Goal: Task Accomplishment & Management: Complete application form

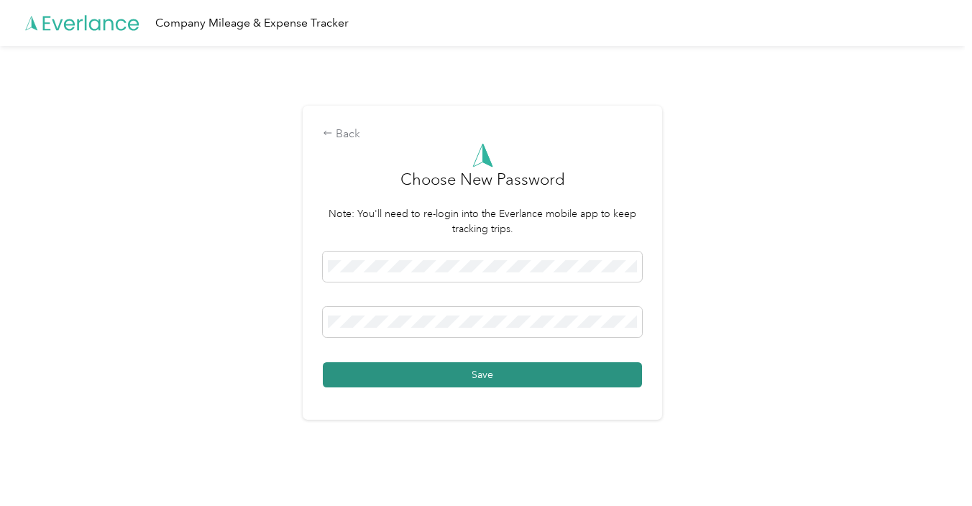
click at [473, 375] on button "Save" at bounding box center [482, 374] width 319 height 25
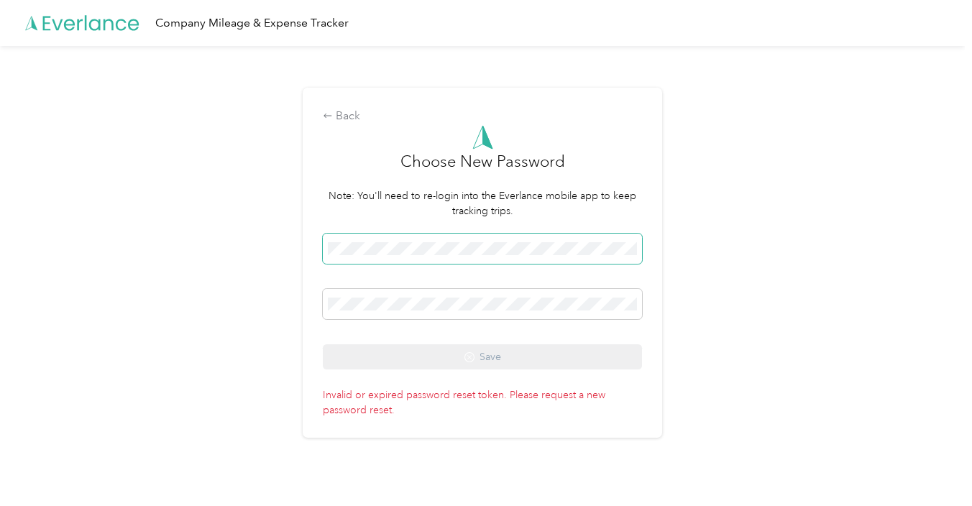
click at [419, 239] on span at bounding box center [482, 249] width 319 height 30
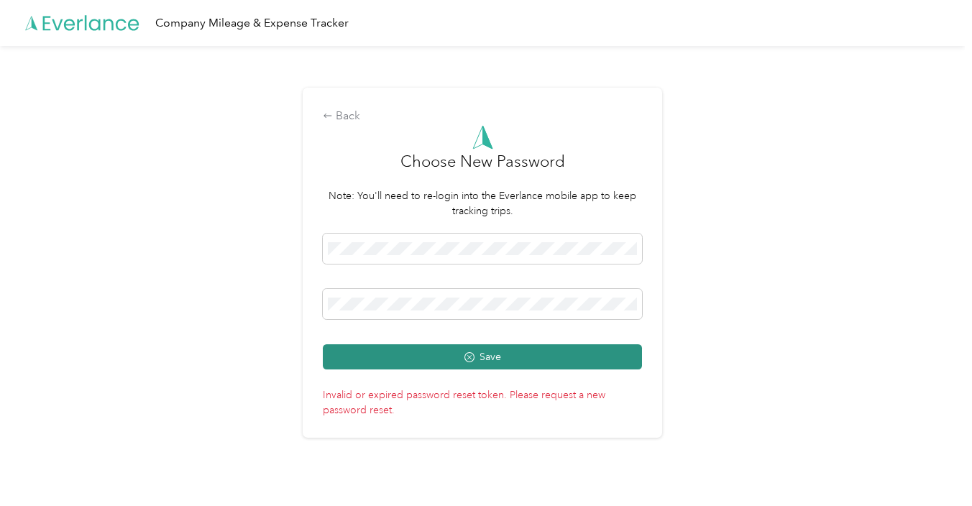
click at [498, 359] on button "Save" at bounding box center [482, 356] width 319 height 25
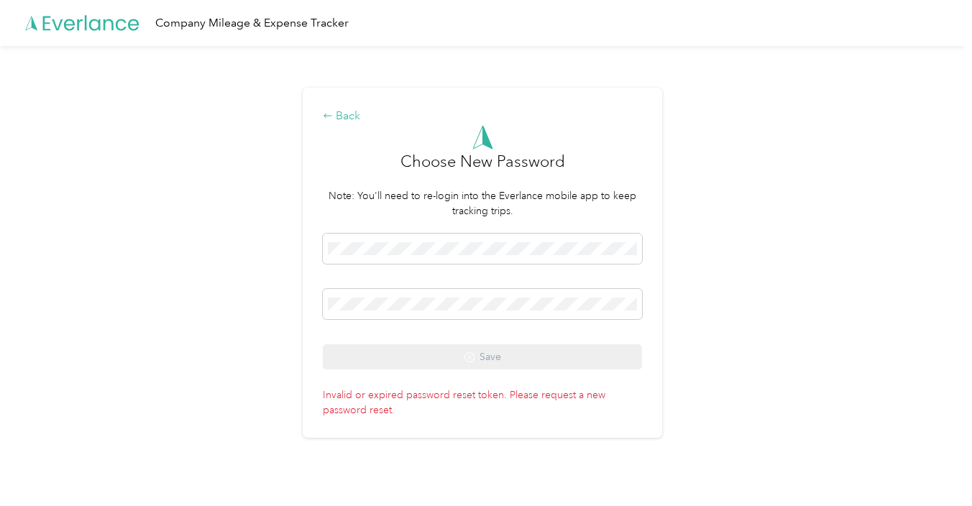
click at [352, 113] on div "Back" at bounding box center [482, 116] width 319 height 17
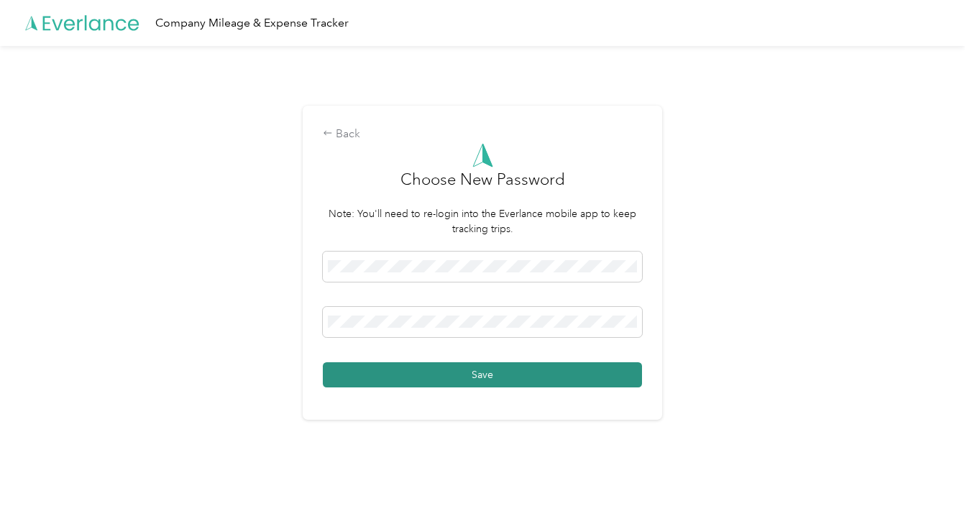
click at [548, 375] on button "Save" at bounding box center [482, 374] width 319 height 25
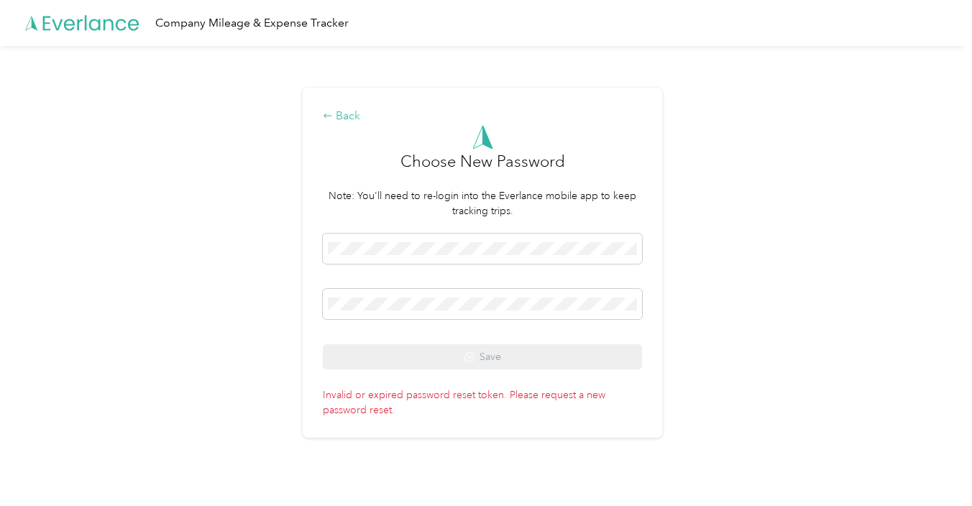
click at [344, 111] on div "Back" at bounding box center [482, 116] width 319 height 17
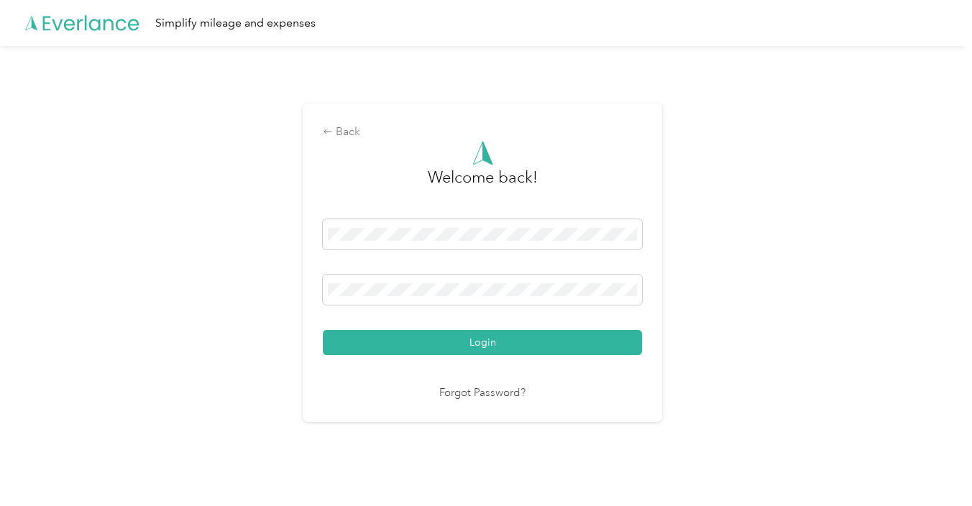
click at [482, 393] on link "Forgot Password?" at bounding box center [482, 393] width 86 height 17
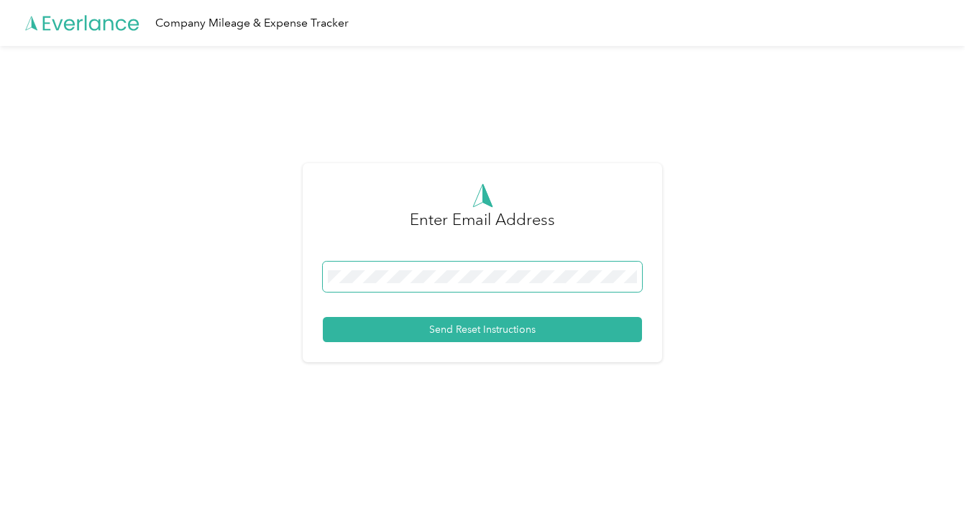
click at [481, 287] on span at bounding box center [482, 277] width 319 height 30
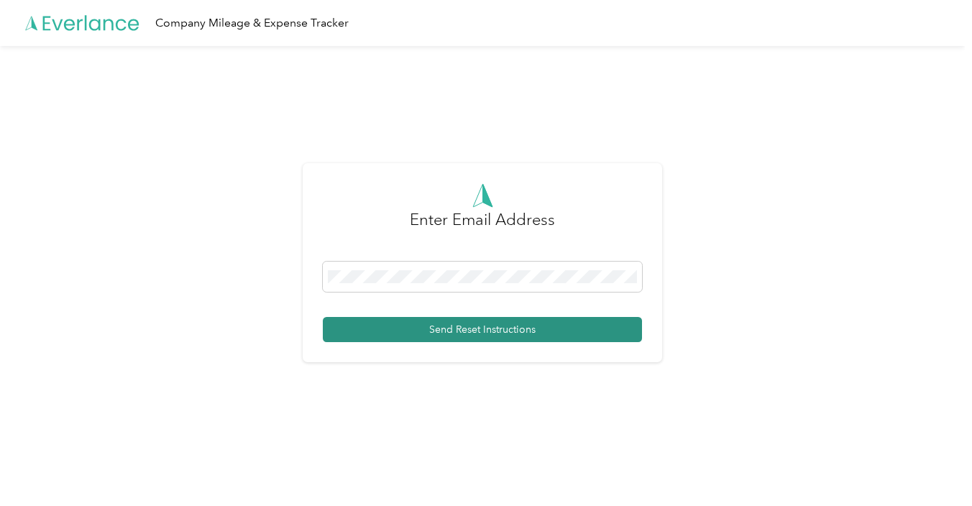
click at [499, 337] on button "Send Reset Instructions" at bounding box center [482, 329] width 319 height 25
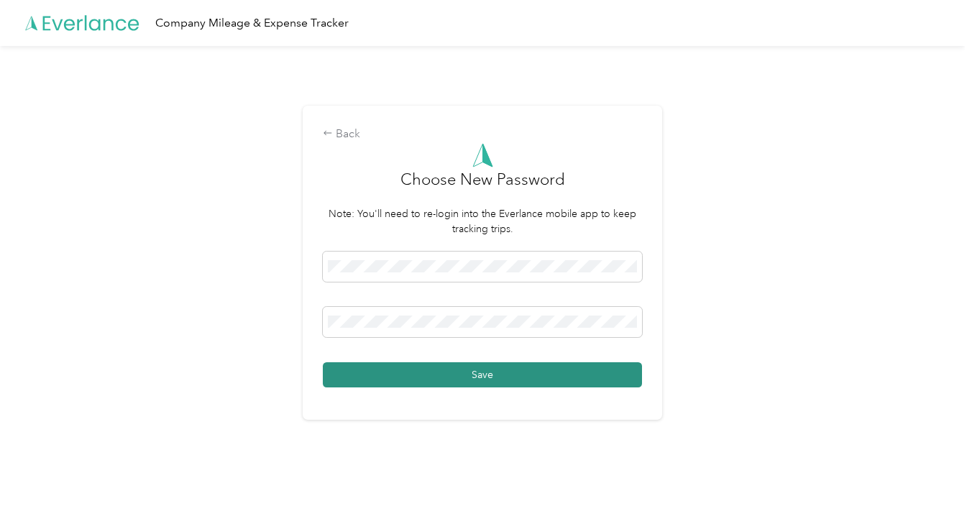
click at [534, 373] on button "Save" at bounding box center [482, 374] width 319 height 25
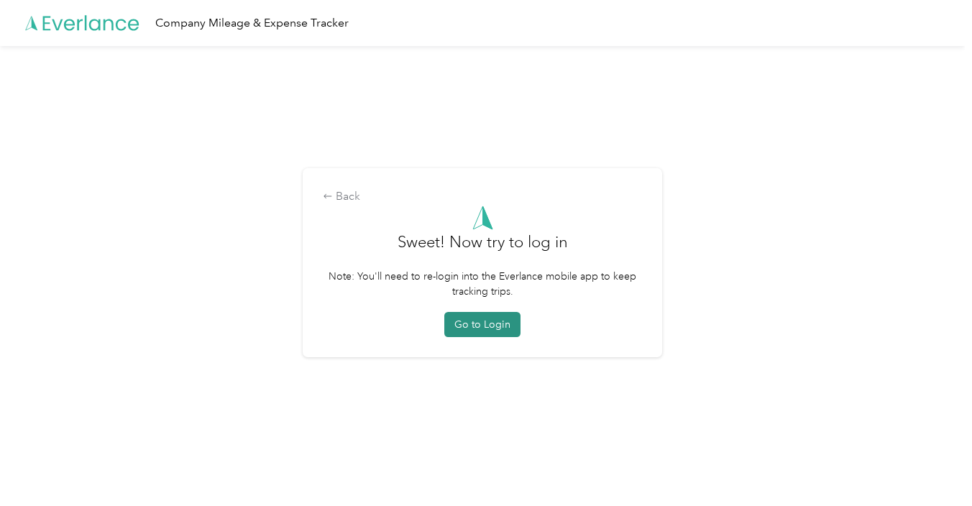
click at [489, 319] on button "Go to Login" at bounding box center [482, 324] width 76 height 25
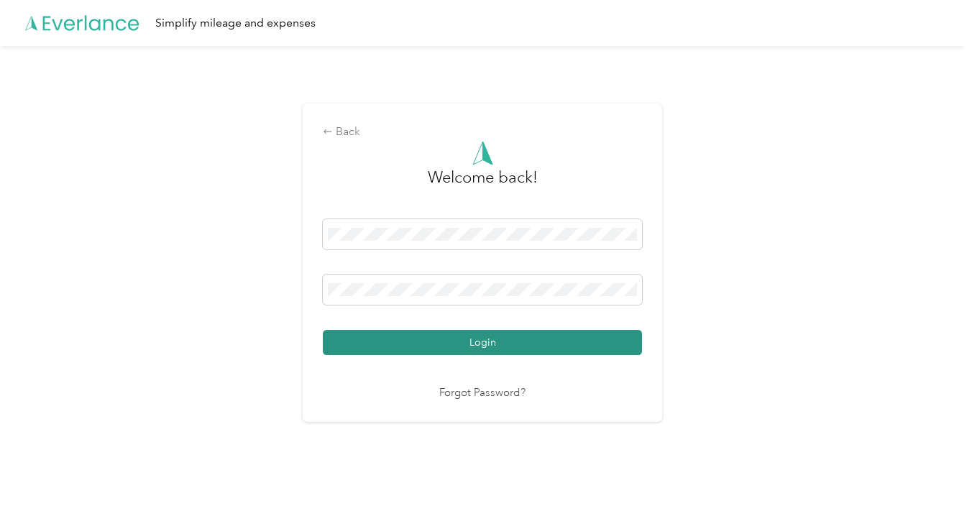
click at [501, 338] on button "Login" at bounding box center [482, 342] width 319 height 25
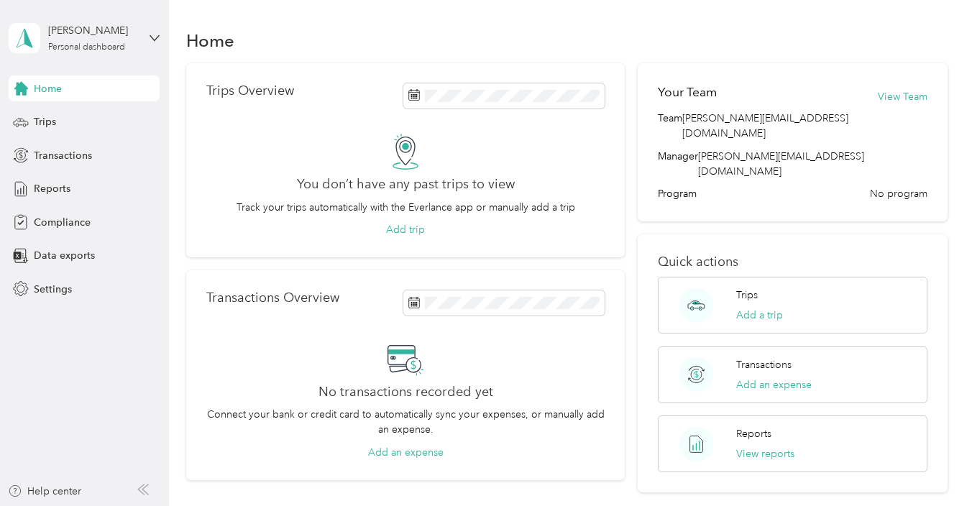
click at [147, 35] on div "Shaelee Randolph Personal dashboard" at bounding box center [84, 38] width 151 height 50
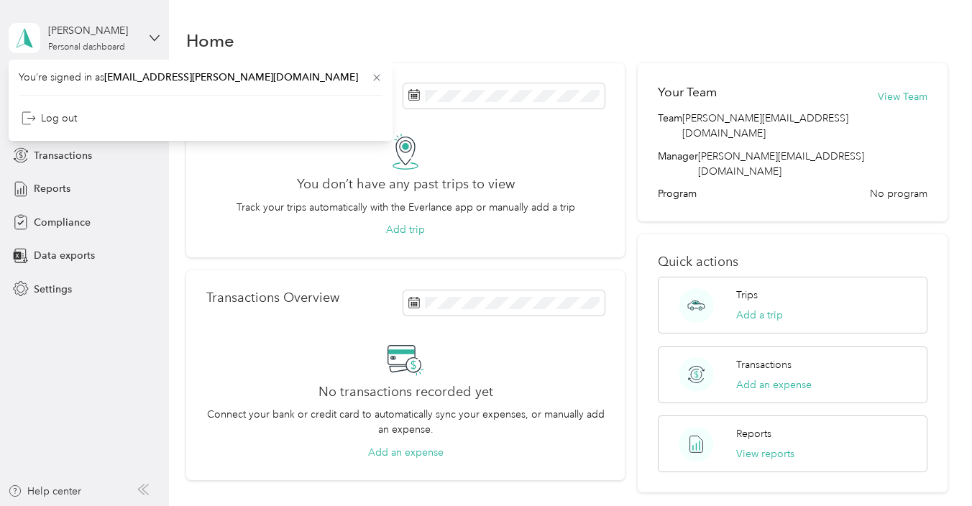
click at [147, 35] on div "Shaelee Randolph Personal dashboard" at bounding box center [84, 38] width 151 height 50
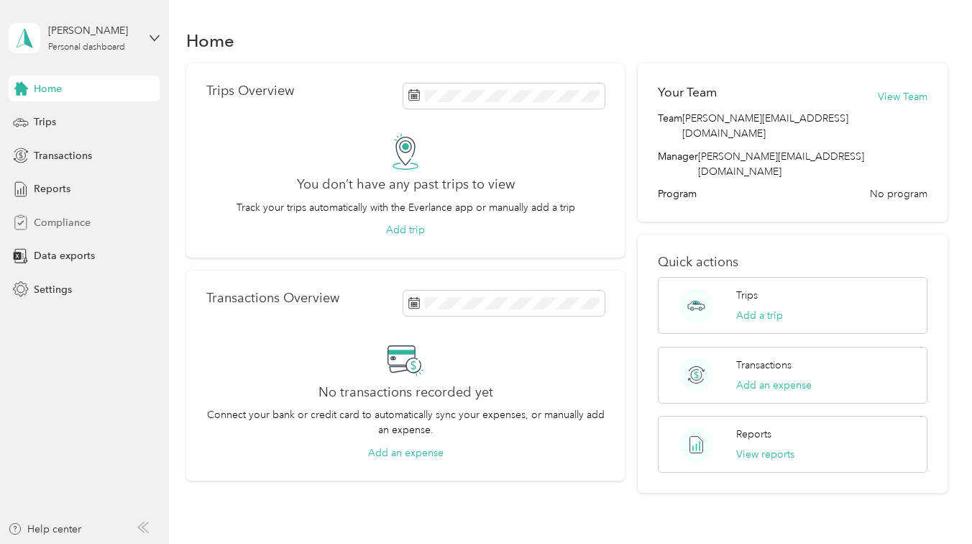
click at [69, 227] on span "Compliance" at bounding box center [62, 222] width 57 height 15
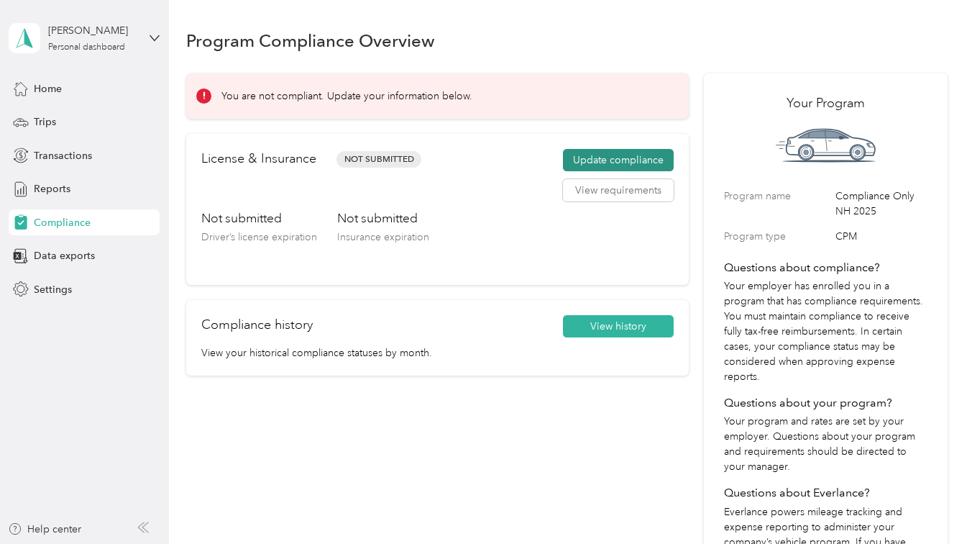
click at [601, 158] on button "Update compliance" at bounding box center [618, 160] width 111 height 23
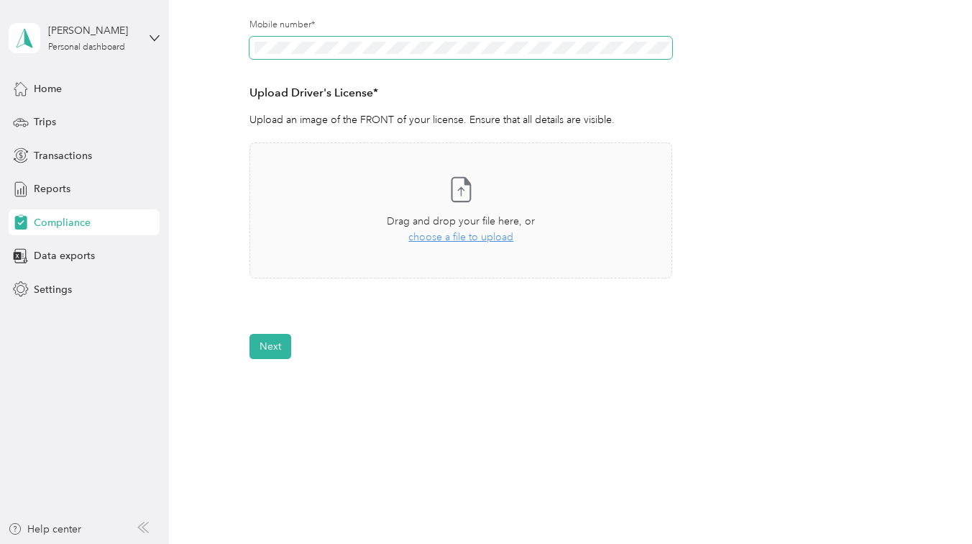
scroll to position [355, 0]
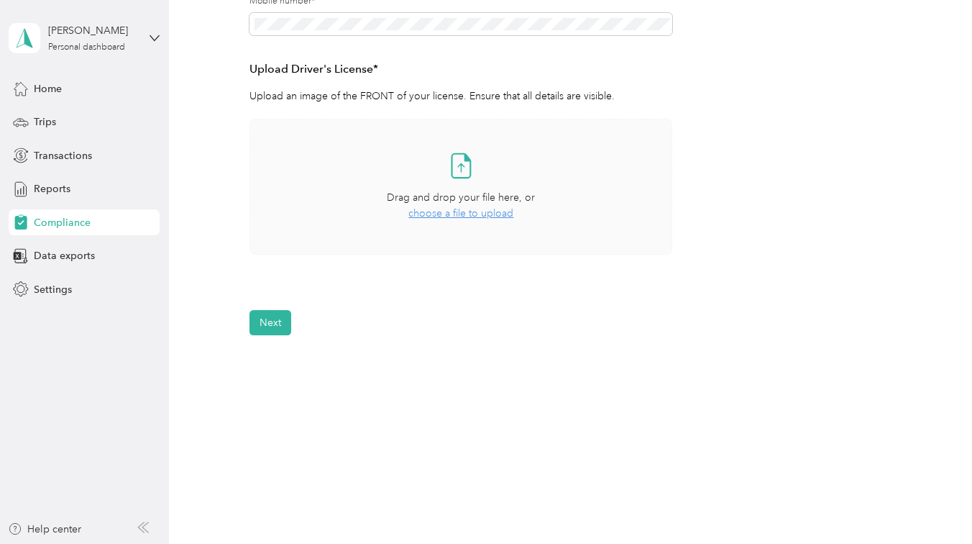
click at [436, 215] on span "choose a file to upload" at bounding box center [460, 213] width 105 height 12
click at [462, 215] on span "choose a file to upload" at bounding box center [460, 213] width 105 height 12
click at [279, 370] on button "Next" at bounding box center [271, 364] width 42 height 25
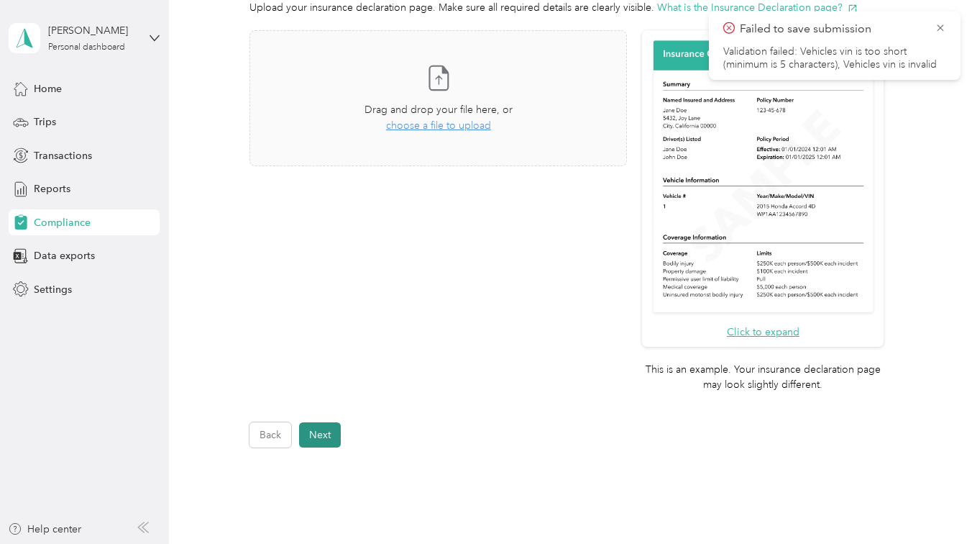
scroll to position [477, 0]
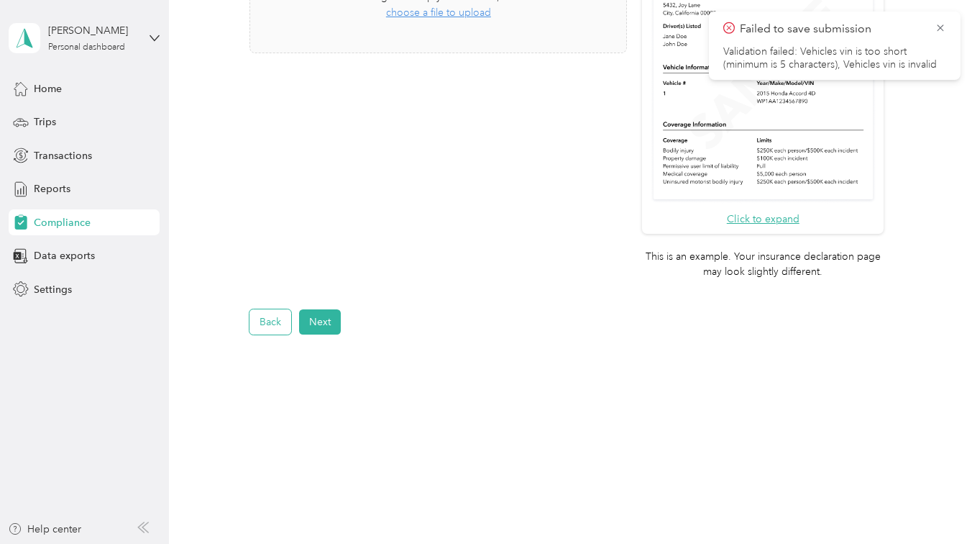
click at [273, 324] on button "Back" at bounding box center [271, 321] width 42 height 25
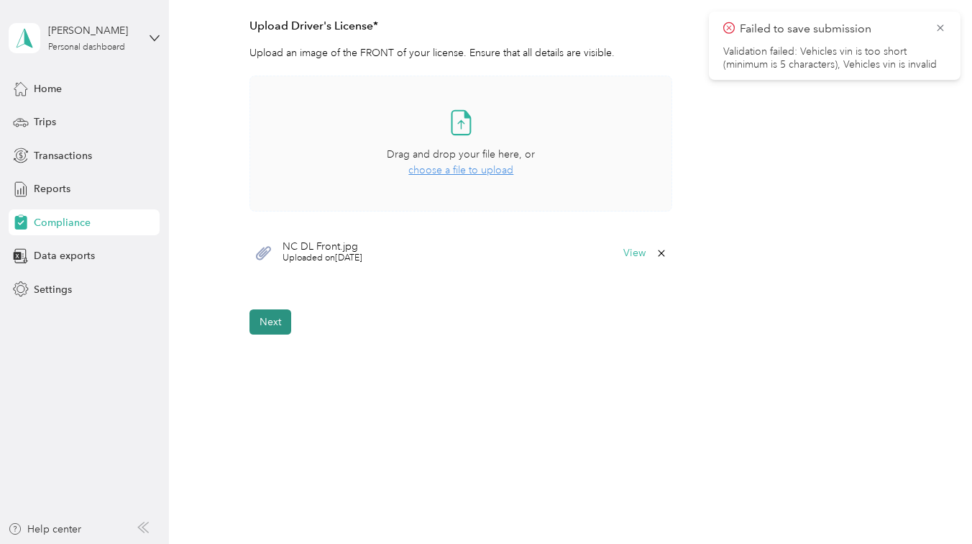
click at [291, 324] on button "Next" at bounding box center [271, 321] width 42 height 25
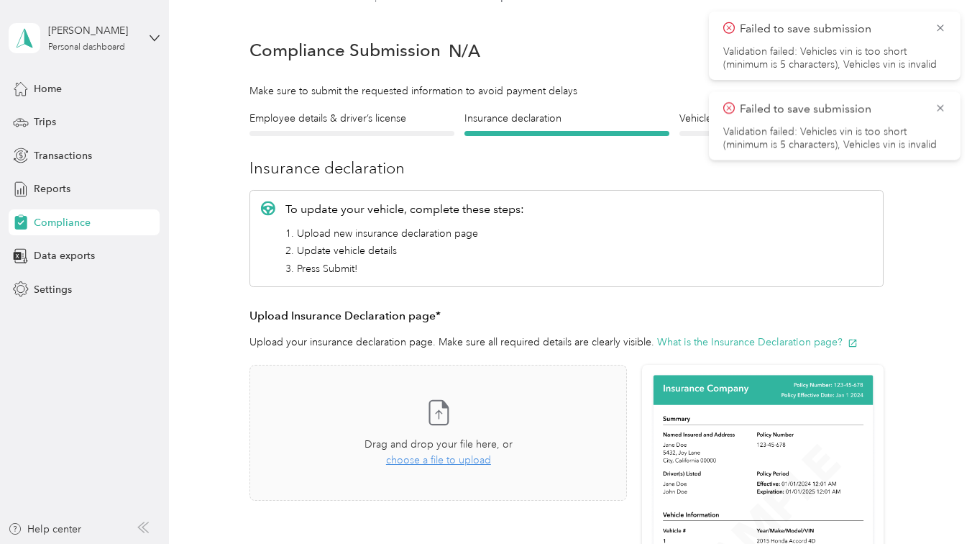
scroll to position [17, 0]
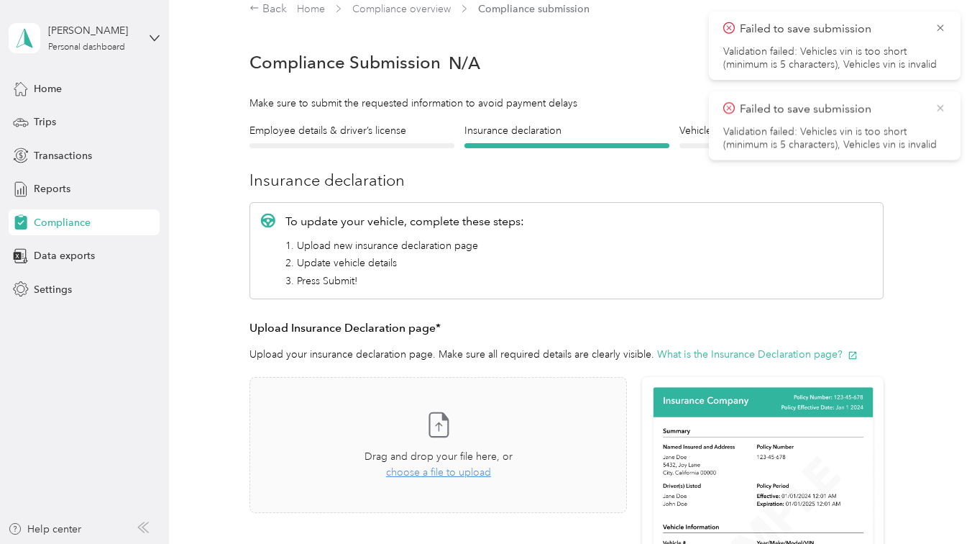
click at [946, 109] on icon at bounding box center [941, 107] width 12 height 13
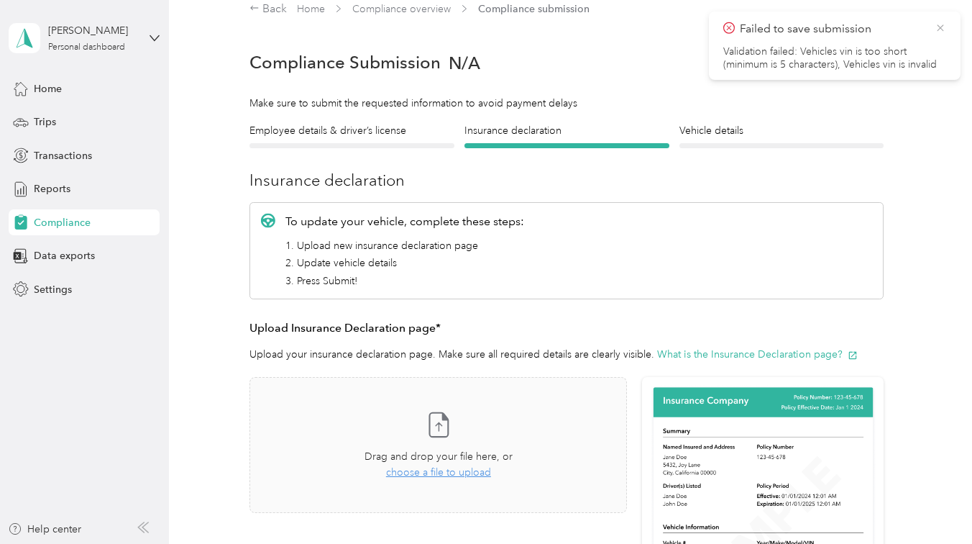
click at [944, 26] on icon at bounding box center [941, 28] width 12 height 13
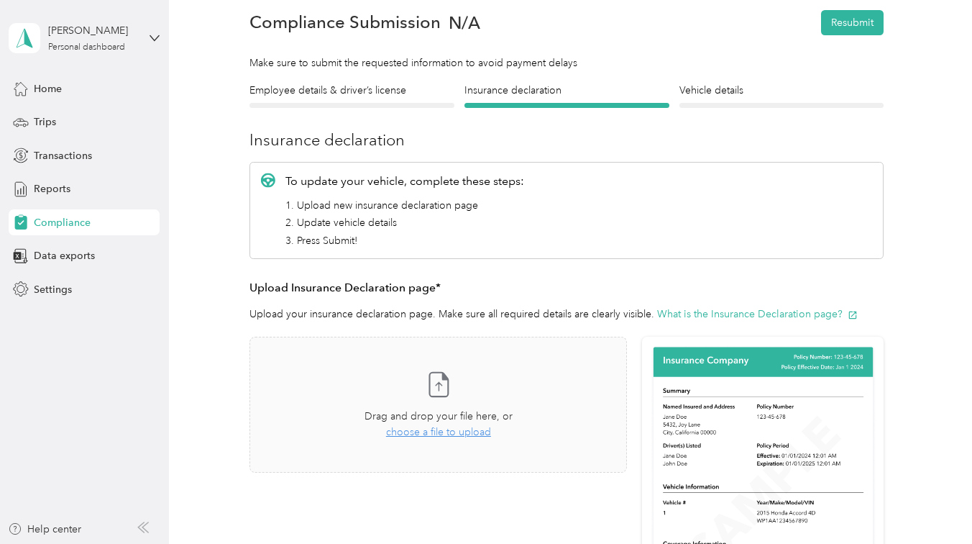
scroll to position [60, 0]
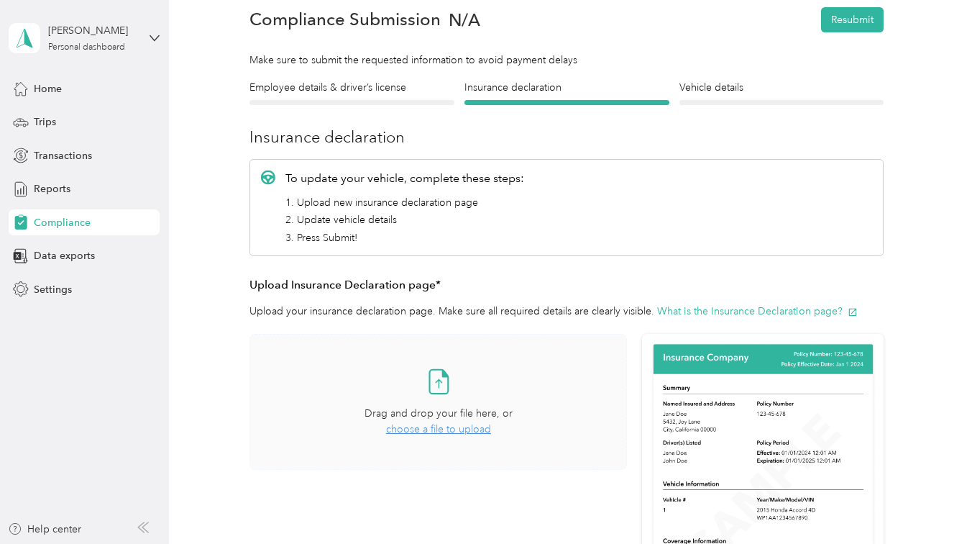
click at [442, 431] on span "choose a file to upload" at bounding box center [438, 429] width 105 height 12
click at [436, 432] on span "choose a file to upload" at bounding box center [438, 429] width 105 height 12
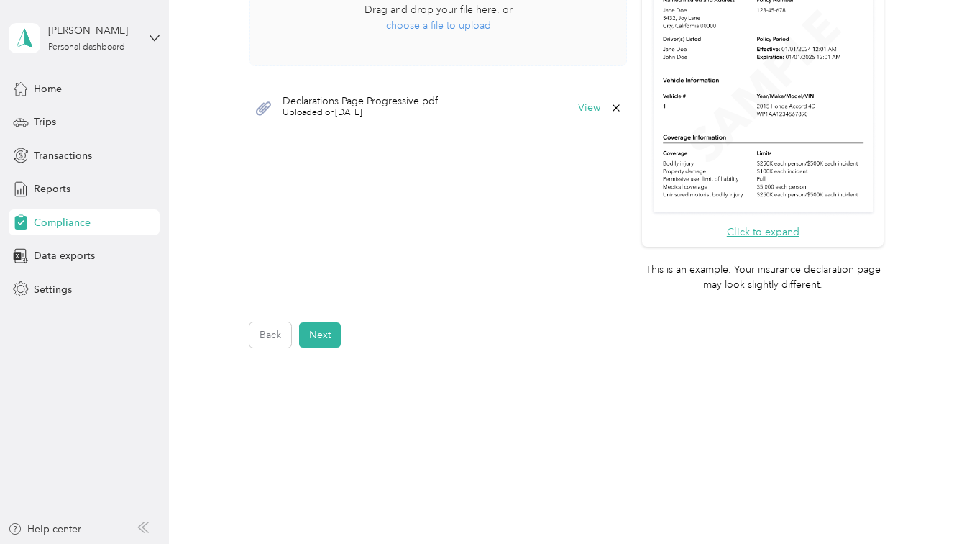
scroll to position [477, 0]
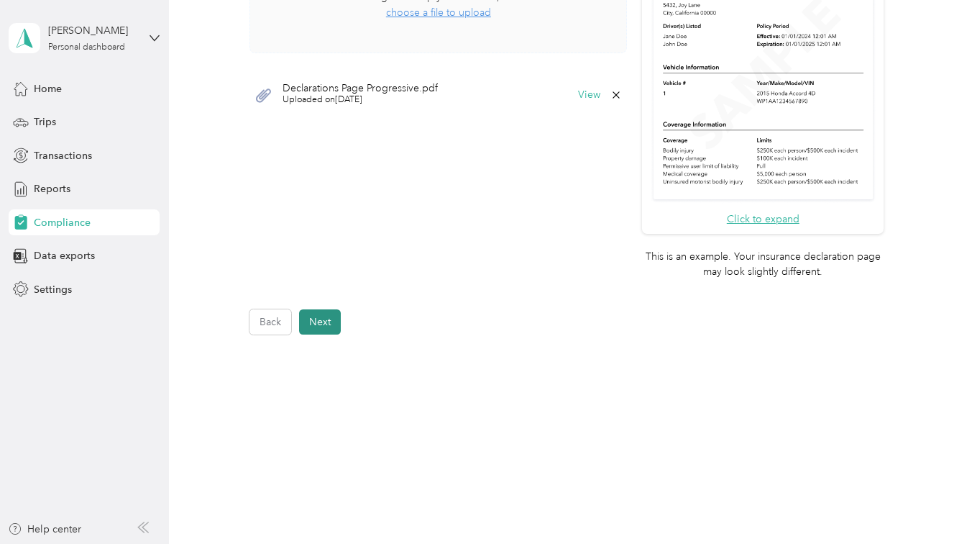
click at [335, 318] on button "Next" at bounding box center [320, 321] width 42 height 25
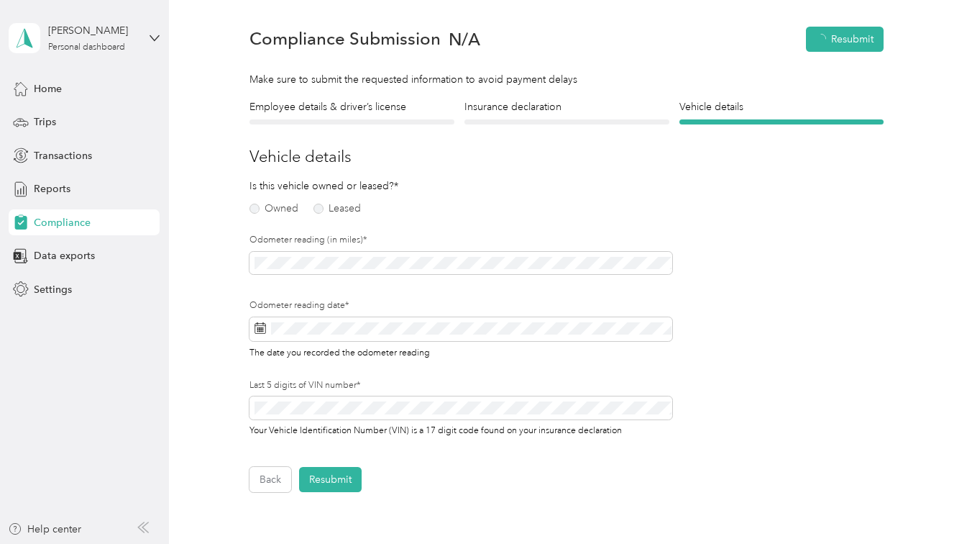
scroll to position [17, 0]
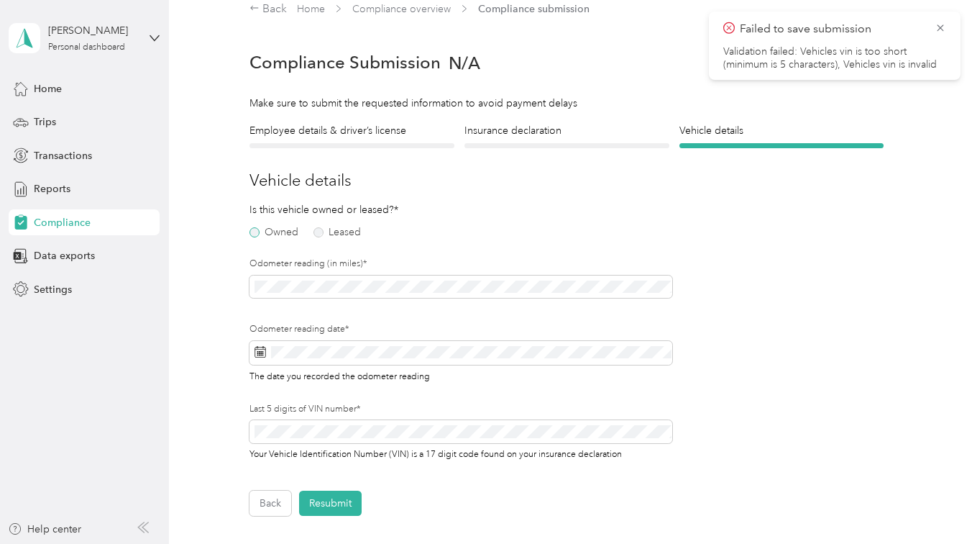
click at [263, 236] on label "Owned" at bounding box center [274, 232] width 49 height 10
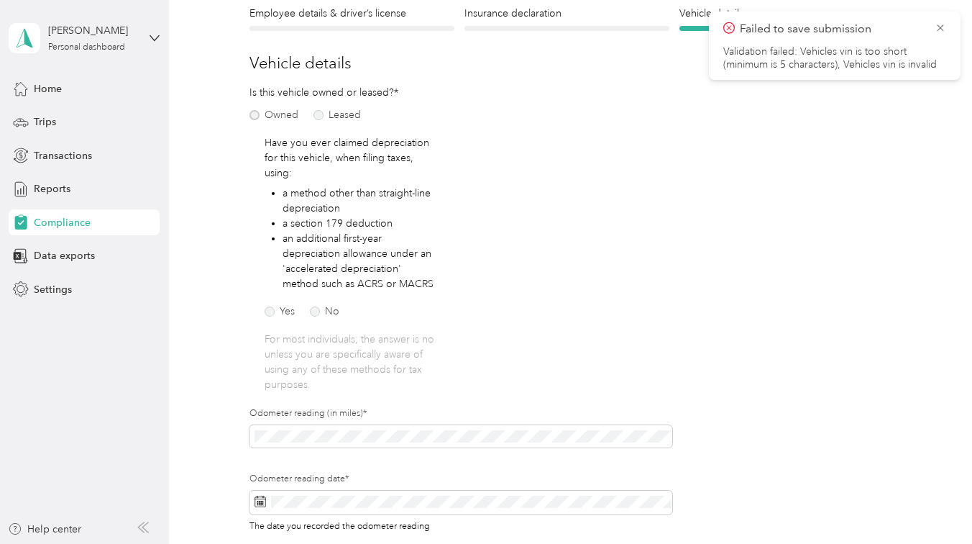
scroll to position [137, 0]
click at [312, 309] on label "No" at bounding box center [324, 309] width 29 height 10
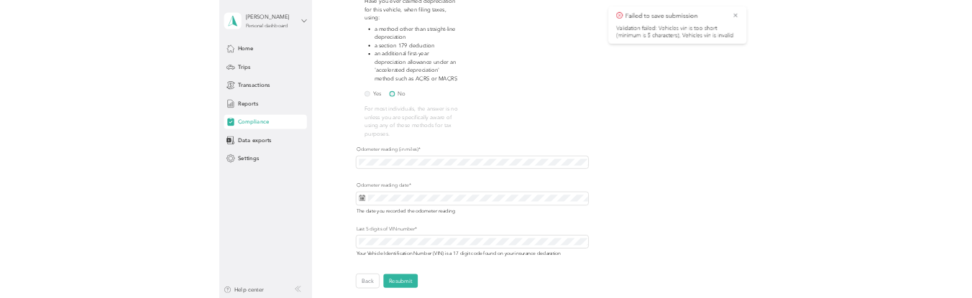
scroll to position [275, 0]
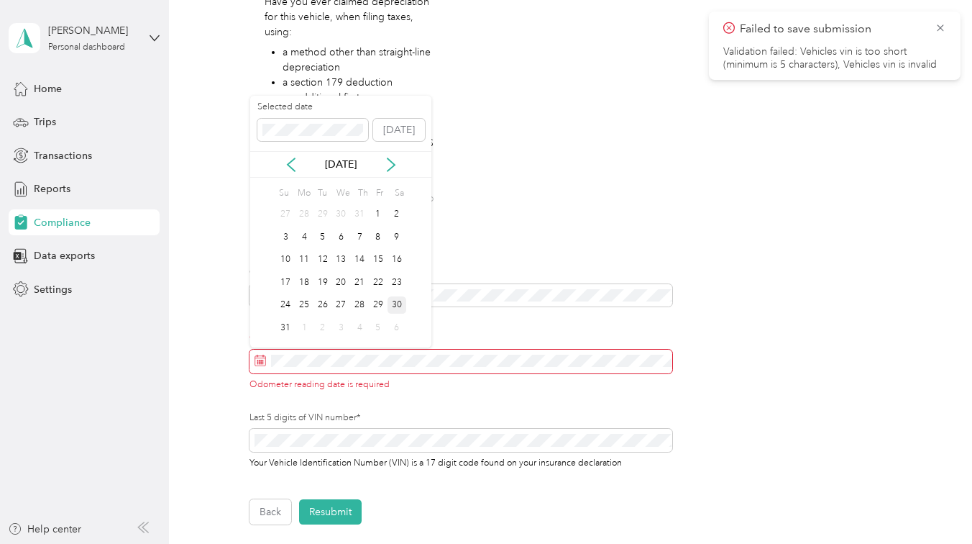
click at [396, 306] on div "30" at bounding box center [397, 305] width 19 height 18
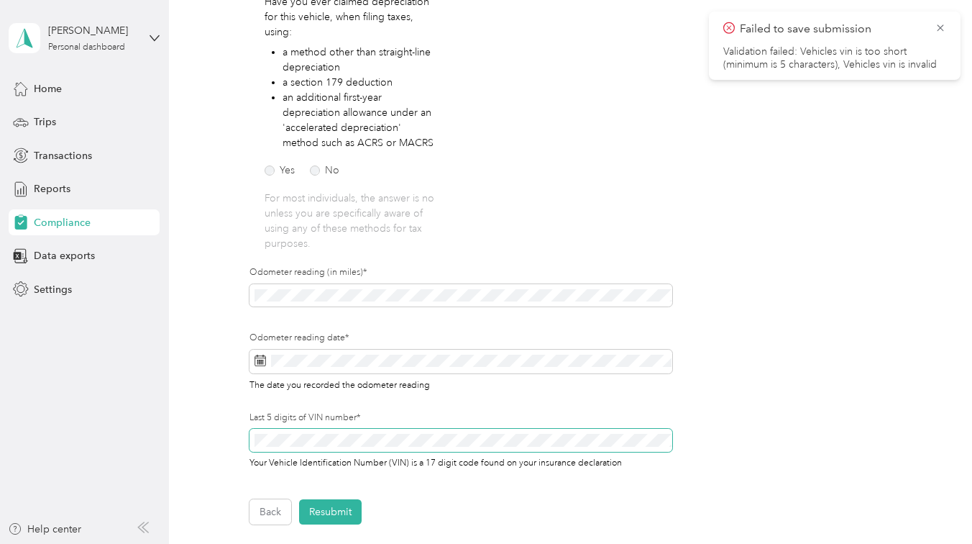
click at [316, 447] on span at bounding box center [461, 440] width 423 height 23
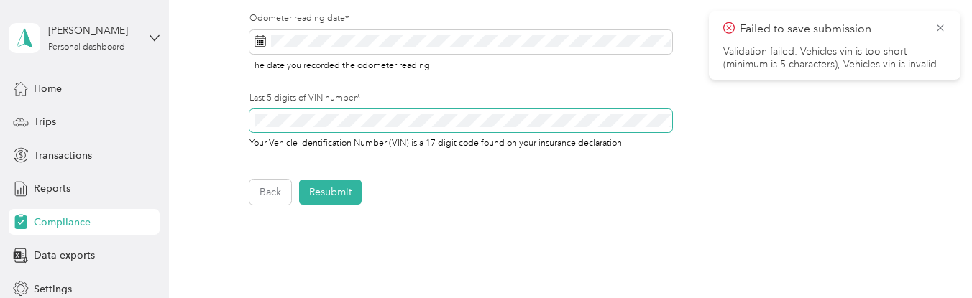
scroll to position [601, 0]
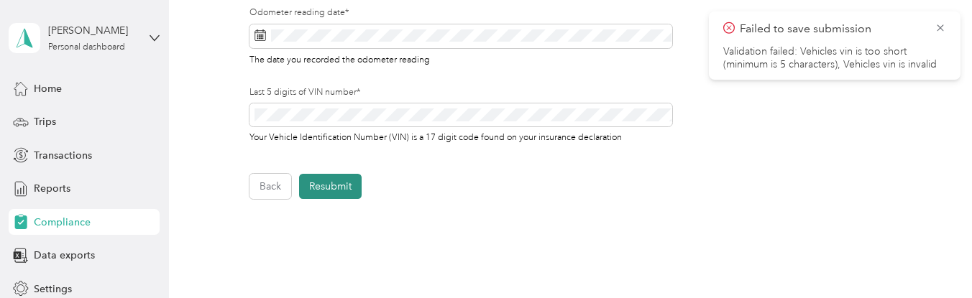
click at [344, 183] on button "Resubmit" at bounding box center [330, 186] width 63 height 25
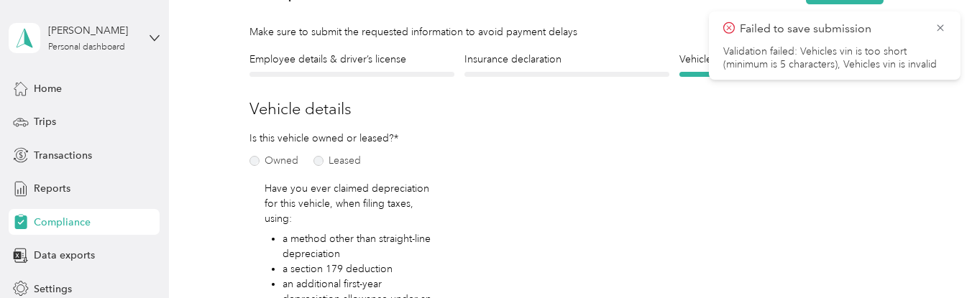
scroll to position [17, 0]
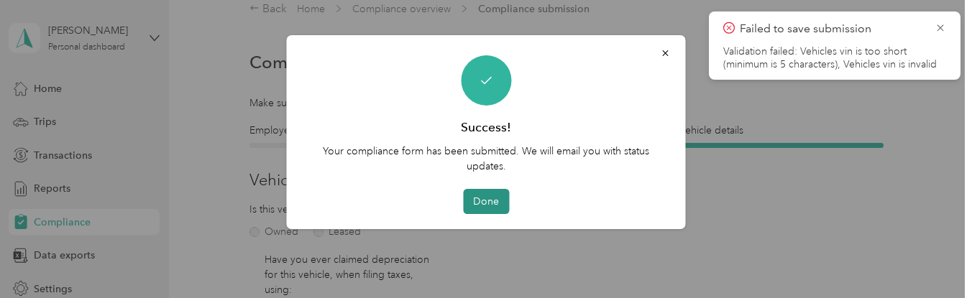
click at [484, 204] on button "Done" at bounding box center [486, 201] width 46 height 25
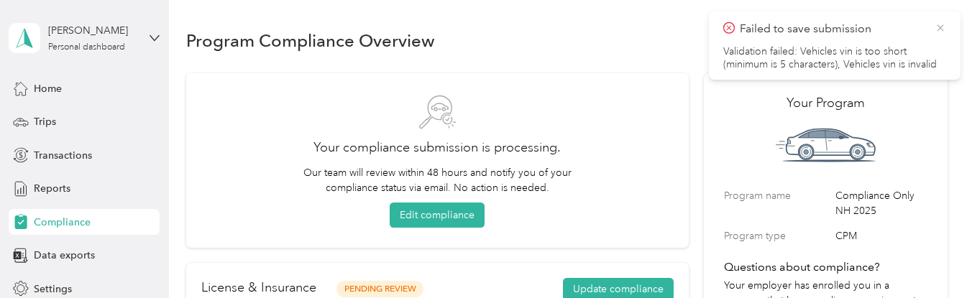
click at [941, 29] on icon at bounding box center [941, 28] width 12 height 13
